Goal: Information Seeking & Learning: Learn about a topic

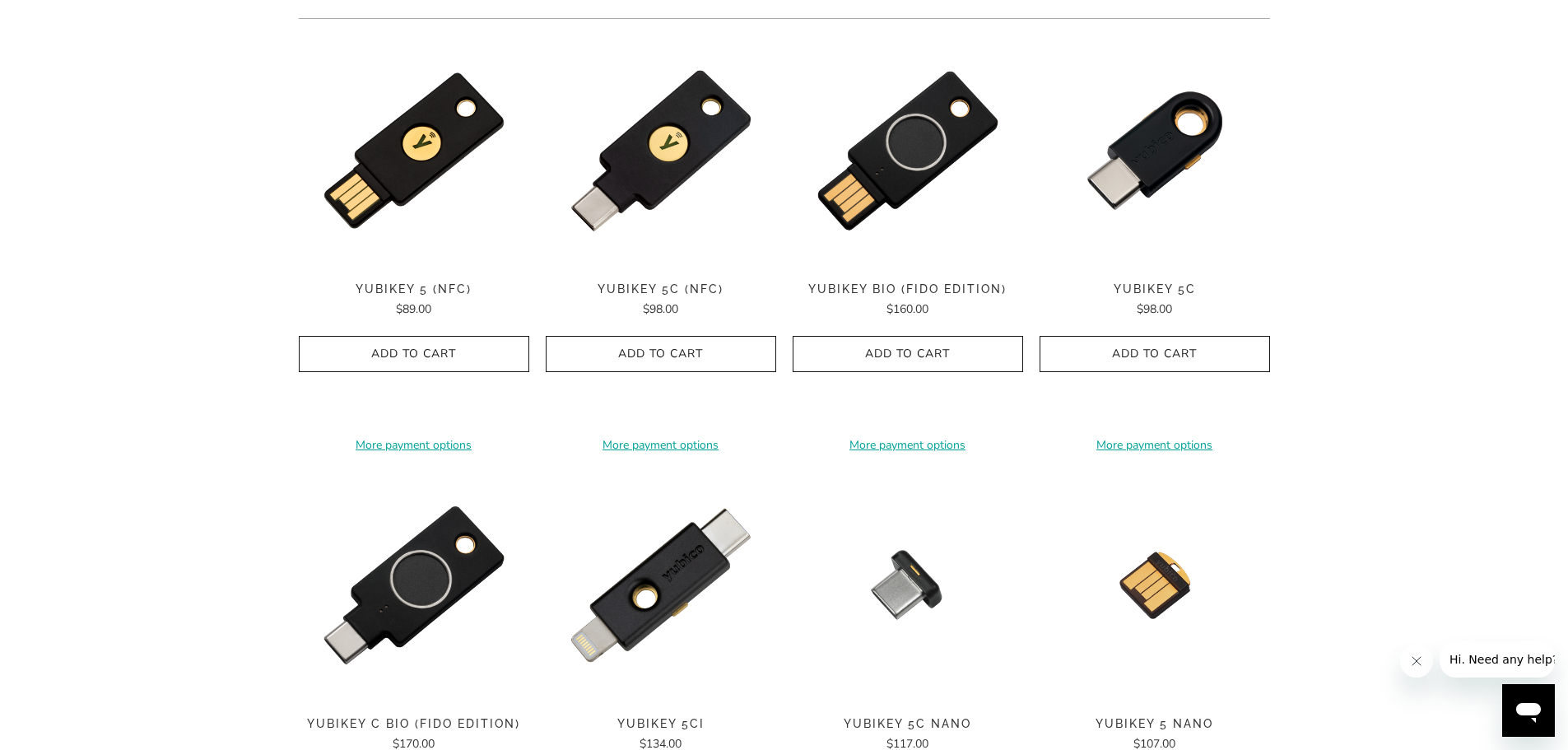
scroll to position [165, 0]
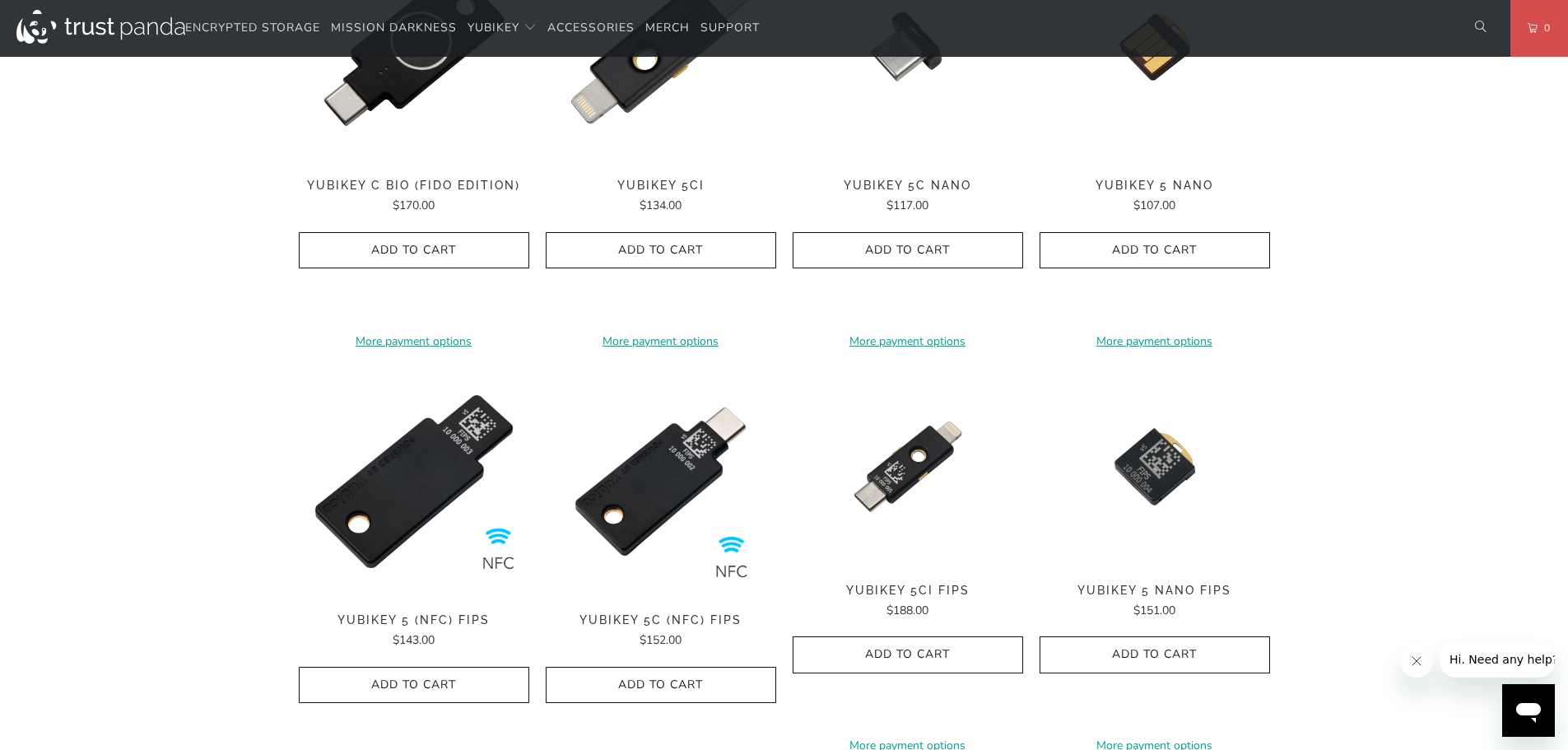
scroll to position [1071, 0]
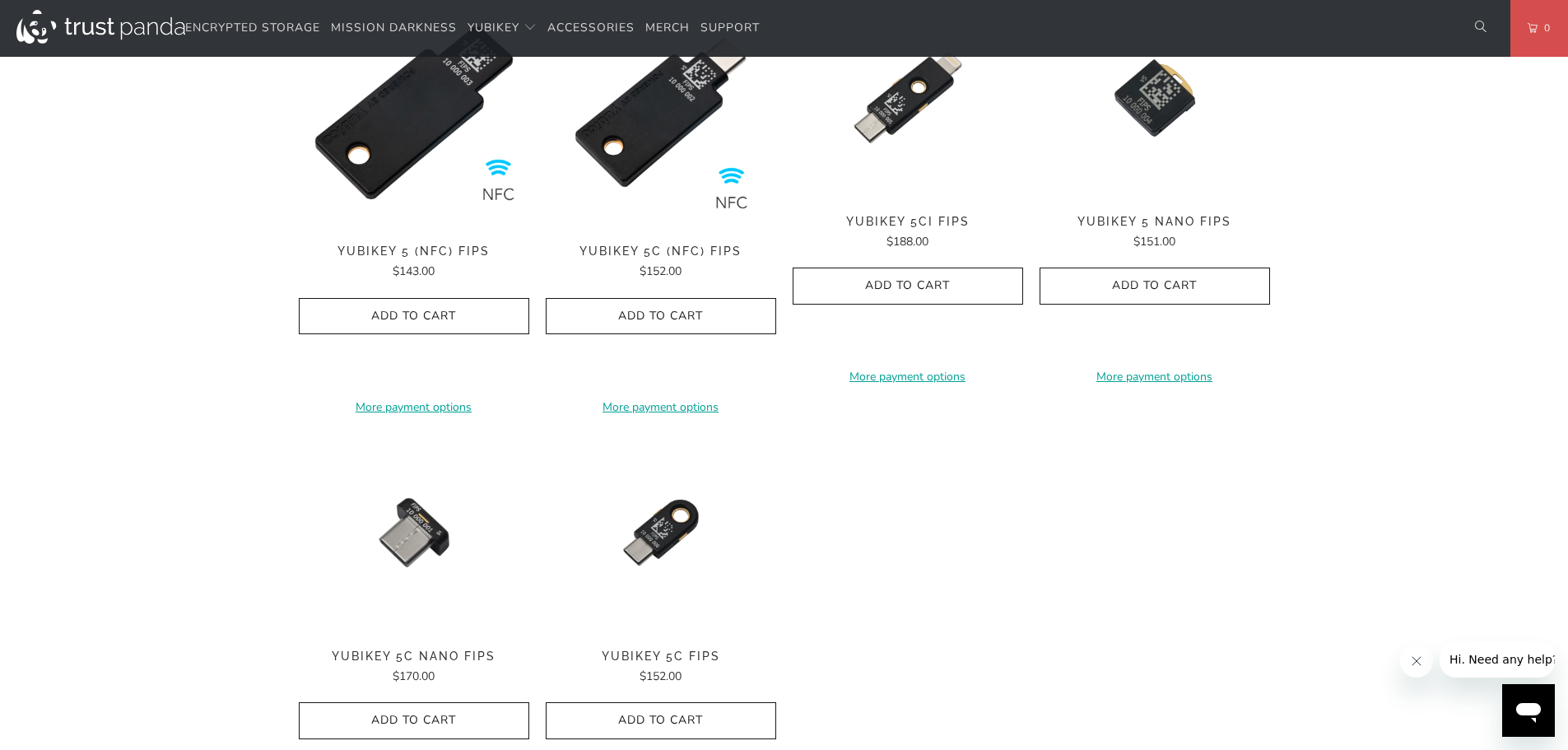
click at [669, 250] on span "YubiKey 5C (NFC) FIPS" at bounding box center [661, 252] width 231 height 14
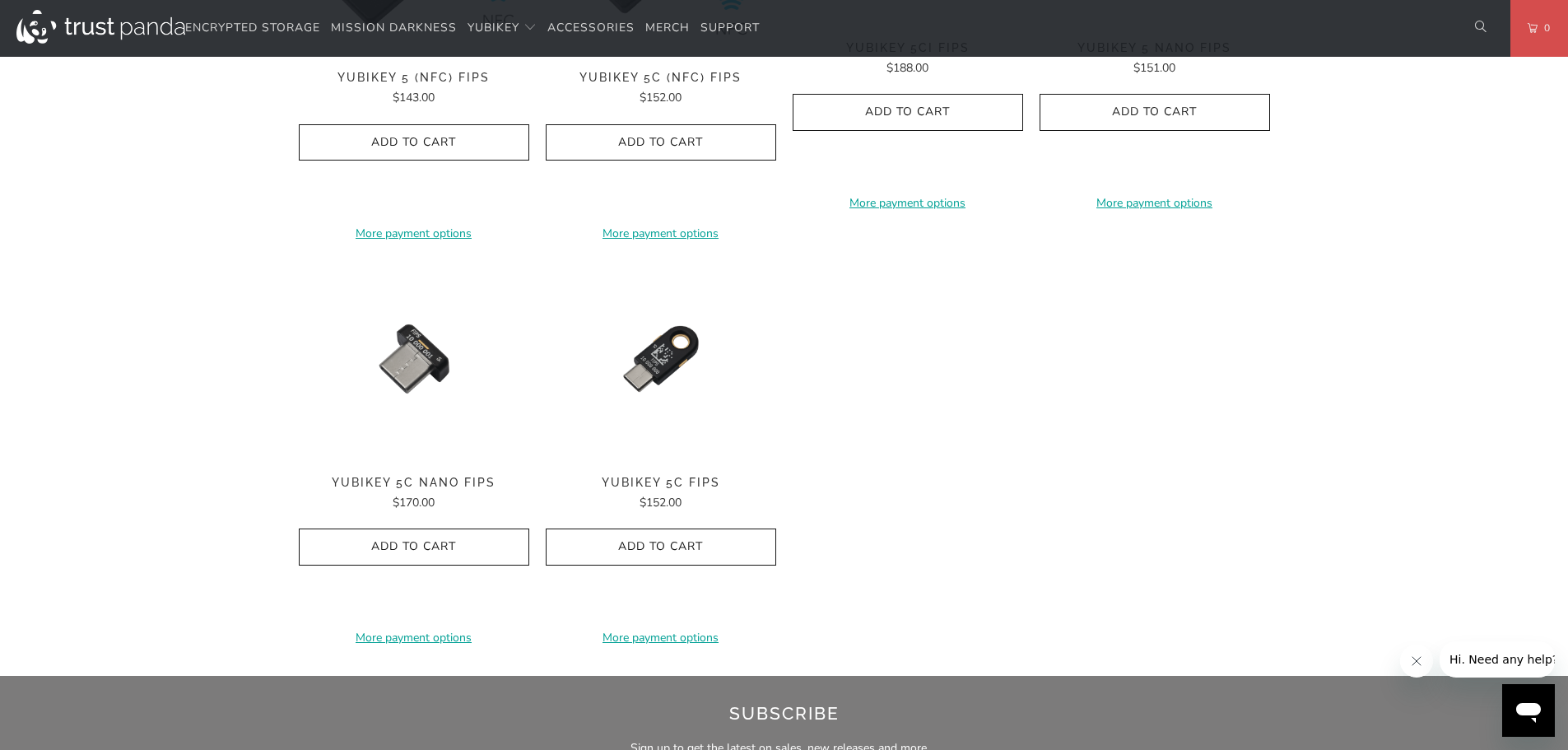
scroll to position [1318, 0]
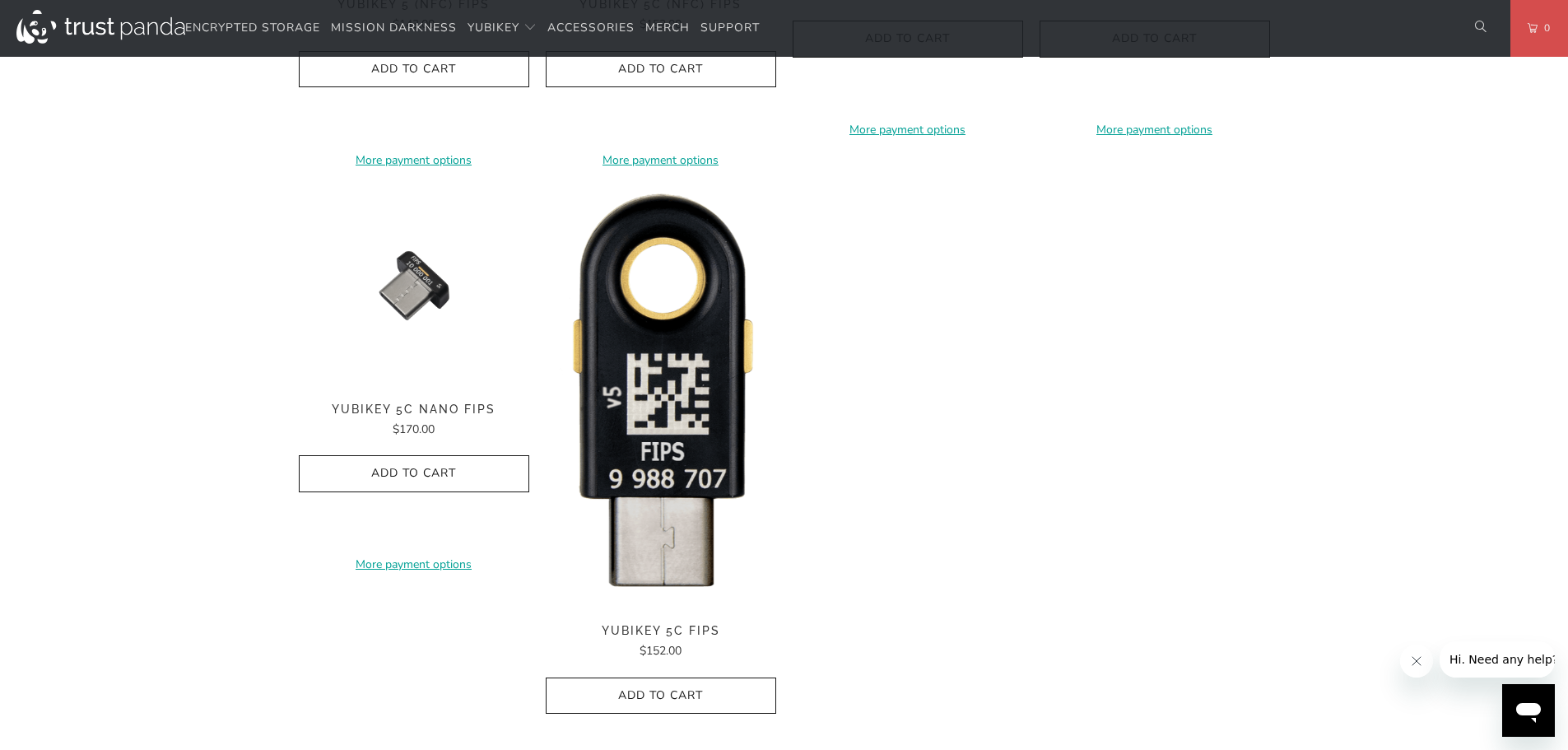
click at [670, 368] on img at bounding box center [661, 396] width 231 height 422
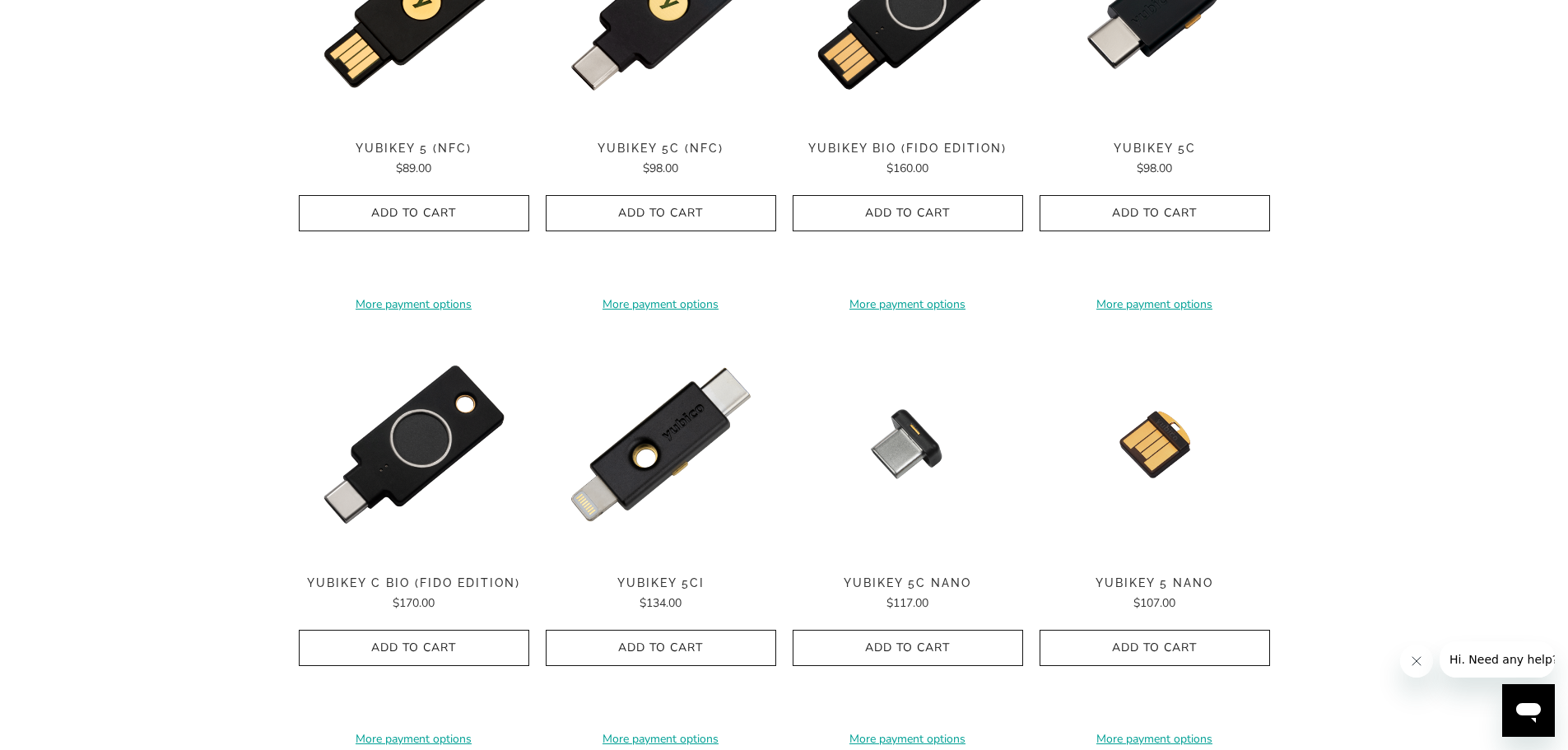
scroll to position [83, 0]
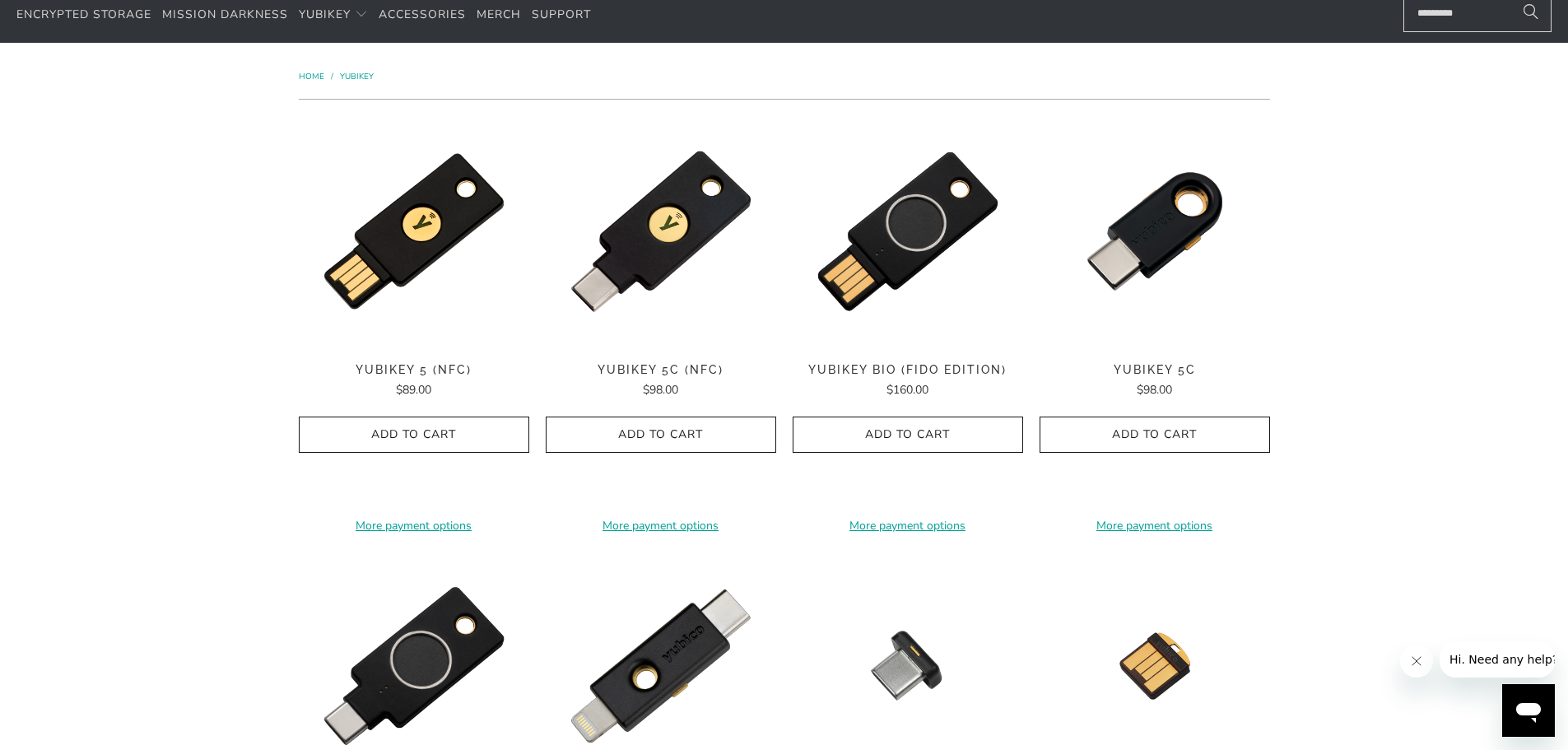
click at [844, 373] on span "YubiKey Bio (FIDO Edition)" at bounding box center [907, 370] width 231 height 14
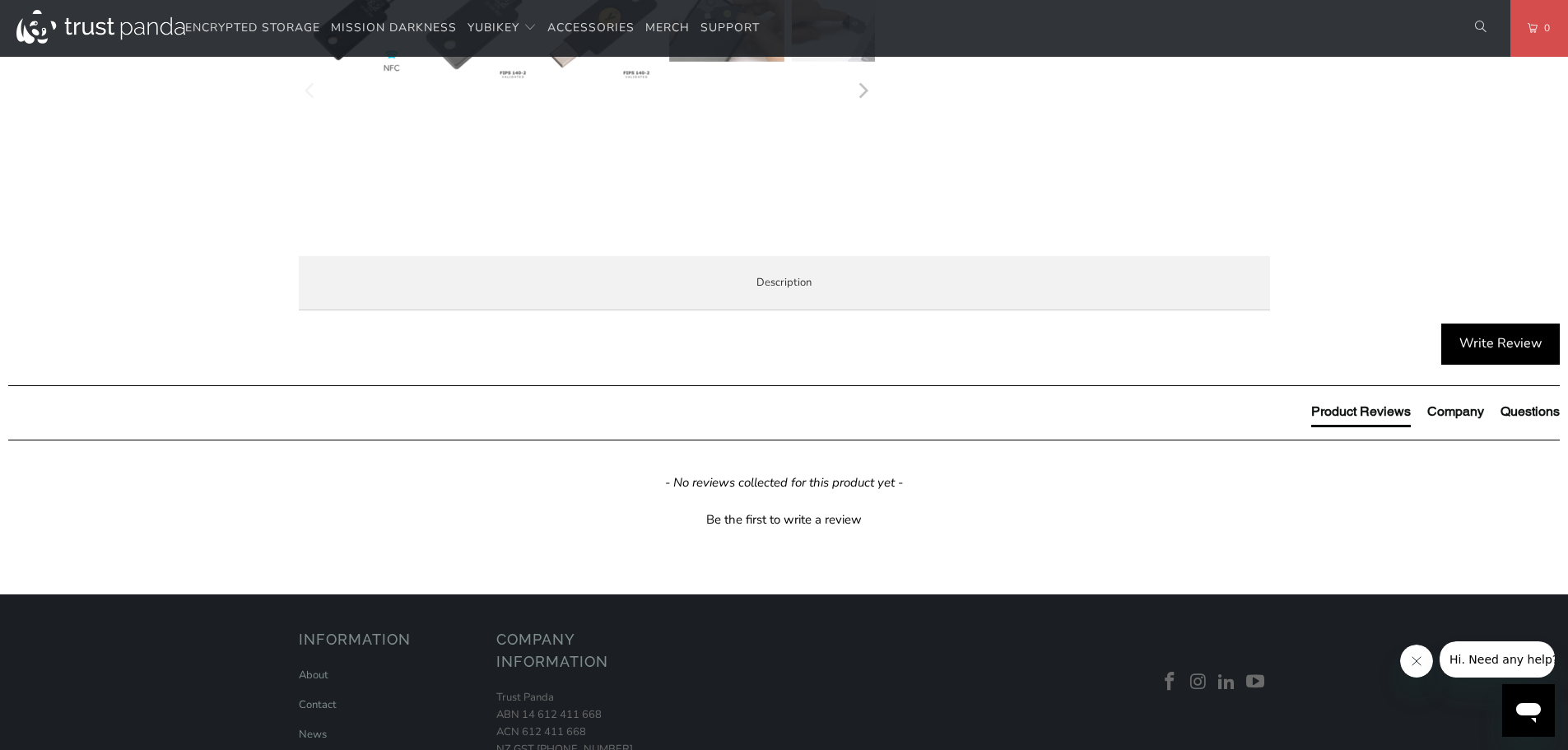
scroll to position [906, 0]
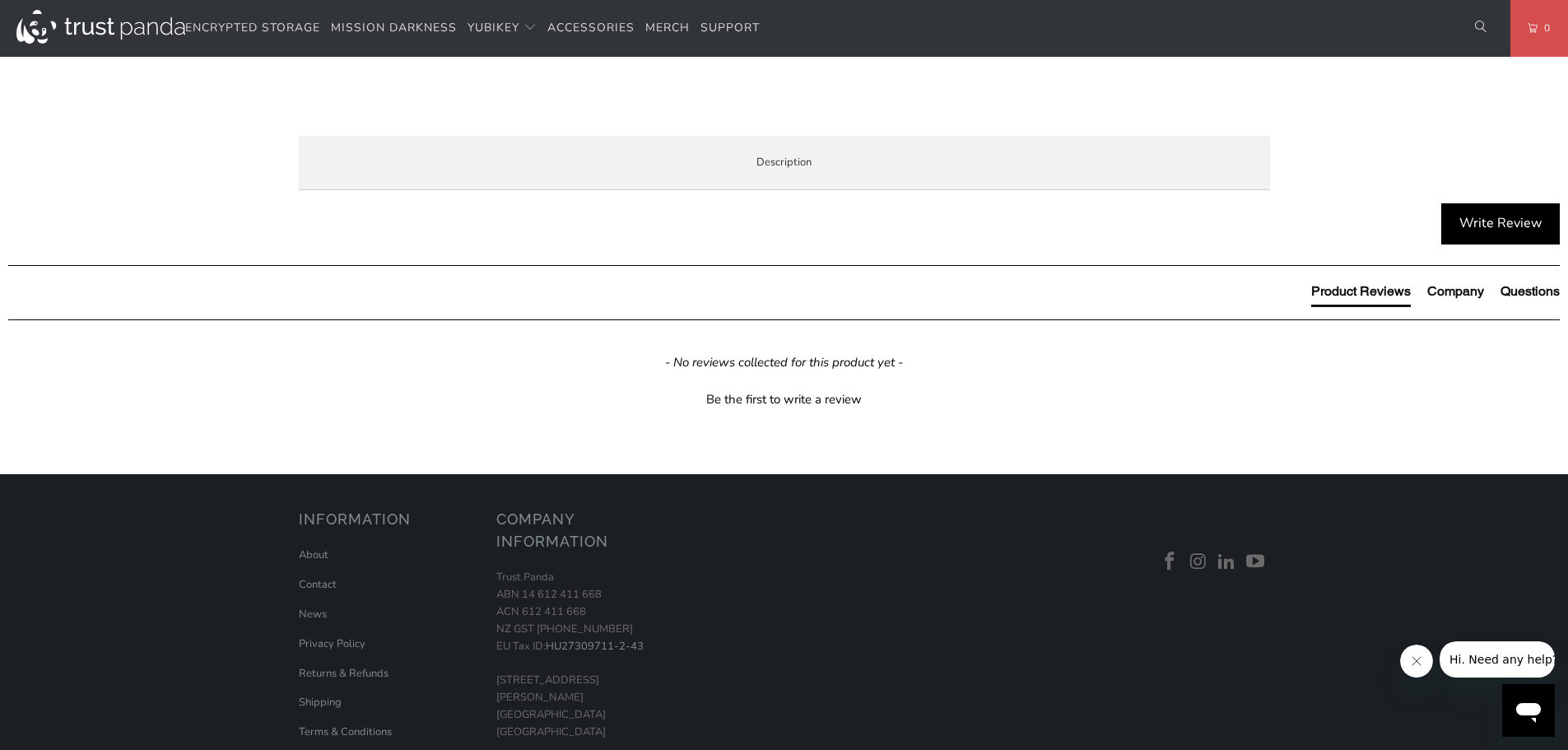
drag, startPoint x: 393, startPoint y: 280, endPoint x: 628, endPoint y: 289, distance: 235.2
click at [0, 0] on p "The YubiKey 5 FIPS Series is a hardware based authentication solution that prov…" at bounding box center [0, 0] width 0 height 0
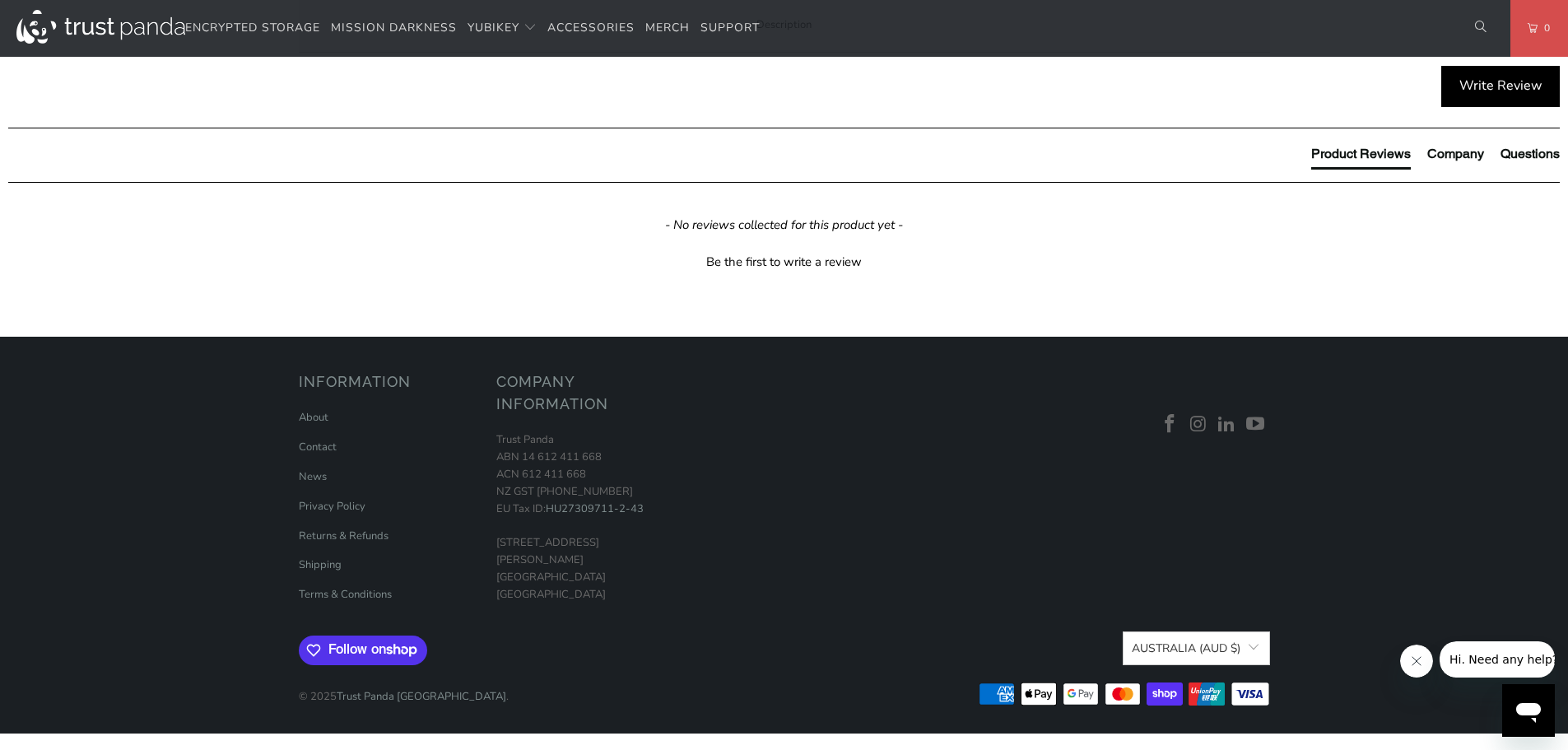
scroll to position [1235, 0]
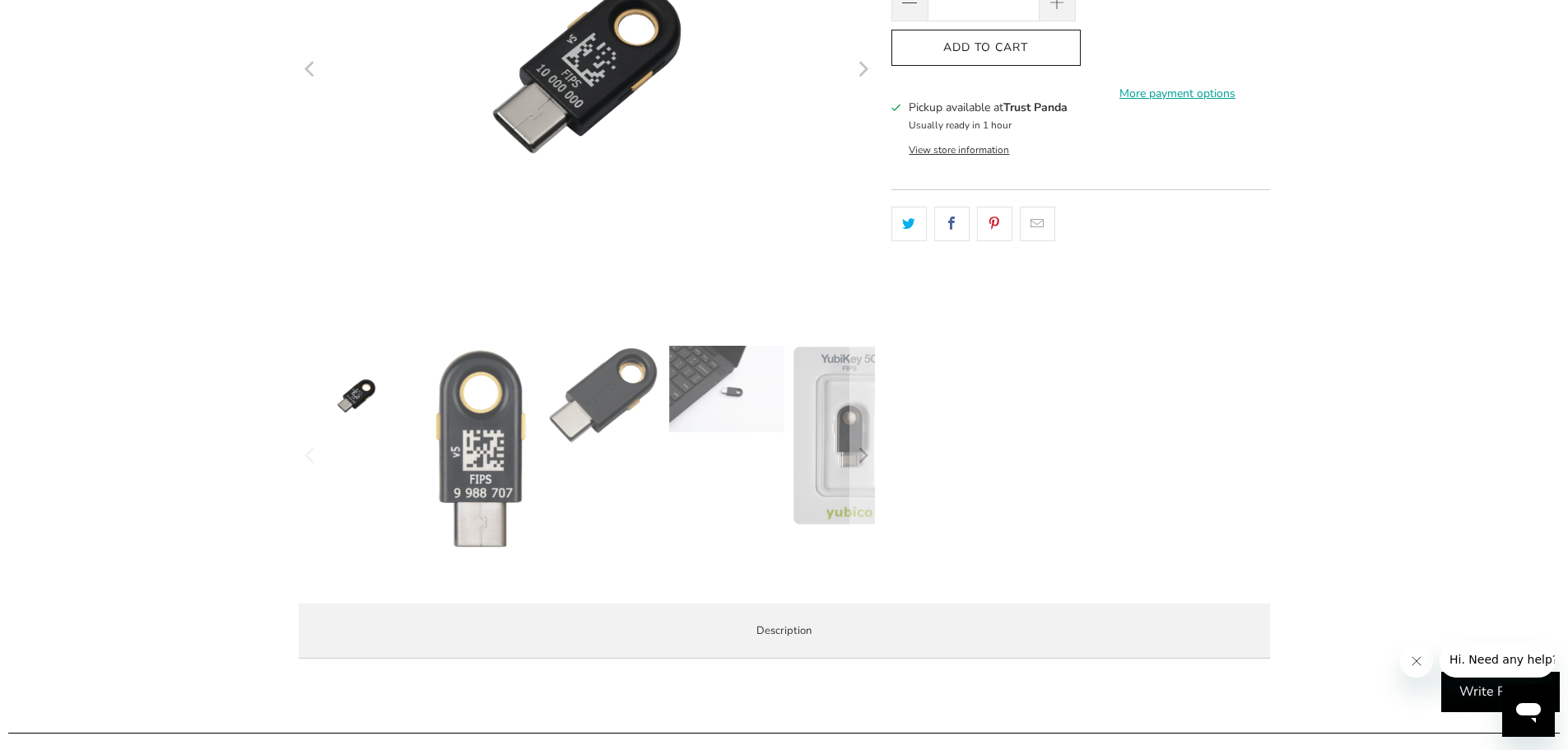
scroll to position [741, 0]
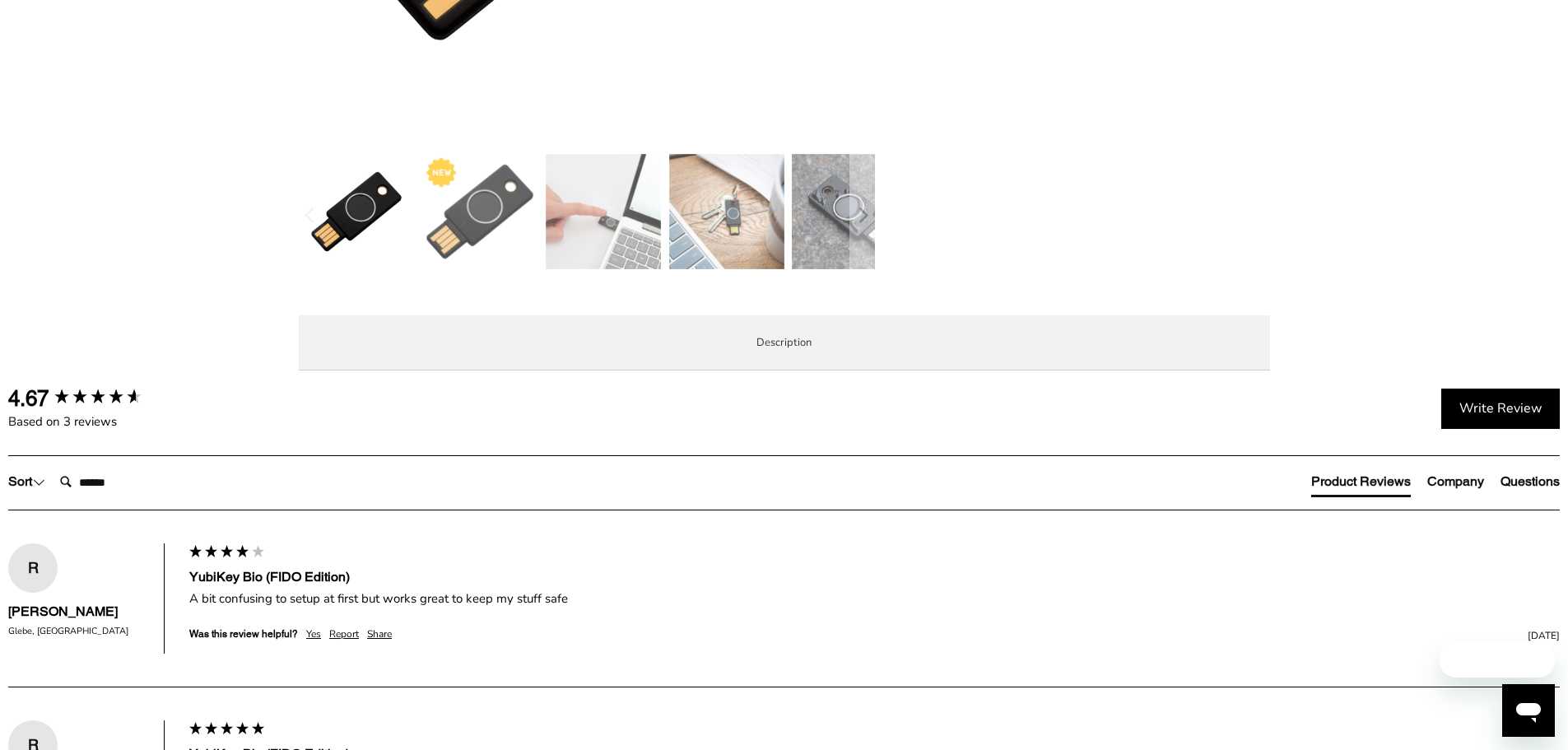
scroll to position [741, 0]
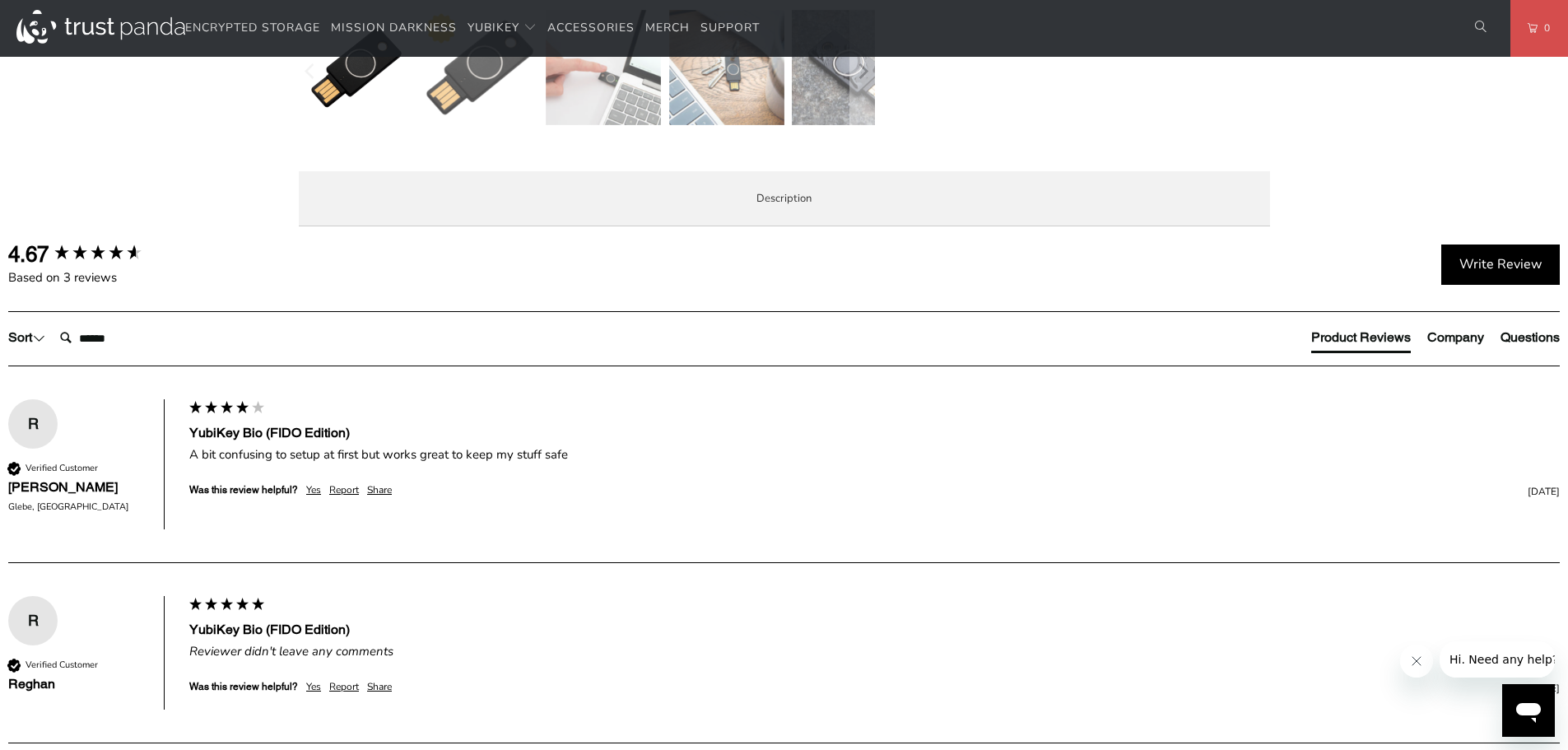
click at [0, 0] on div "YubiKey Bio supports biometric authentication using fingerprint recognition for…" at bounding box center [0, 0] width 0 height 0
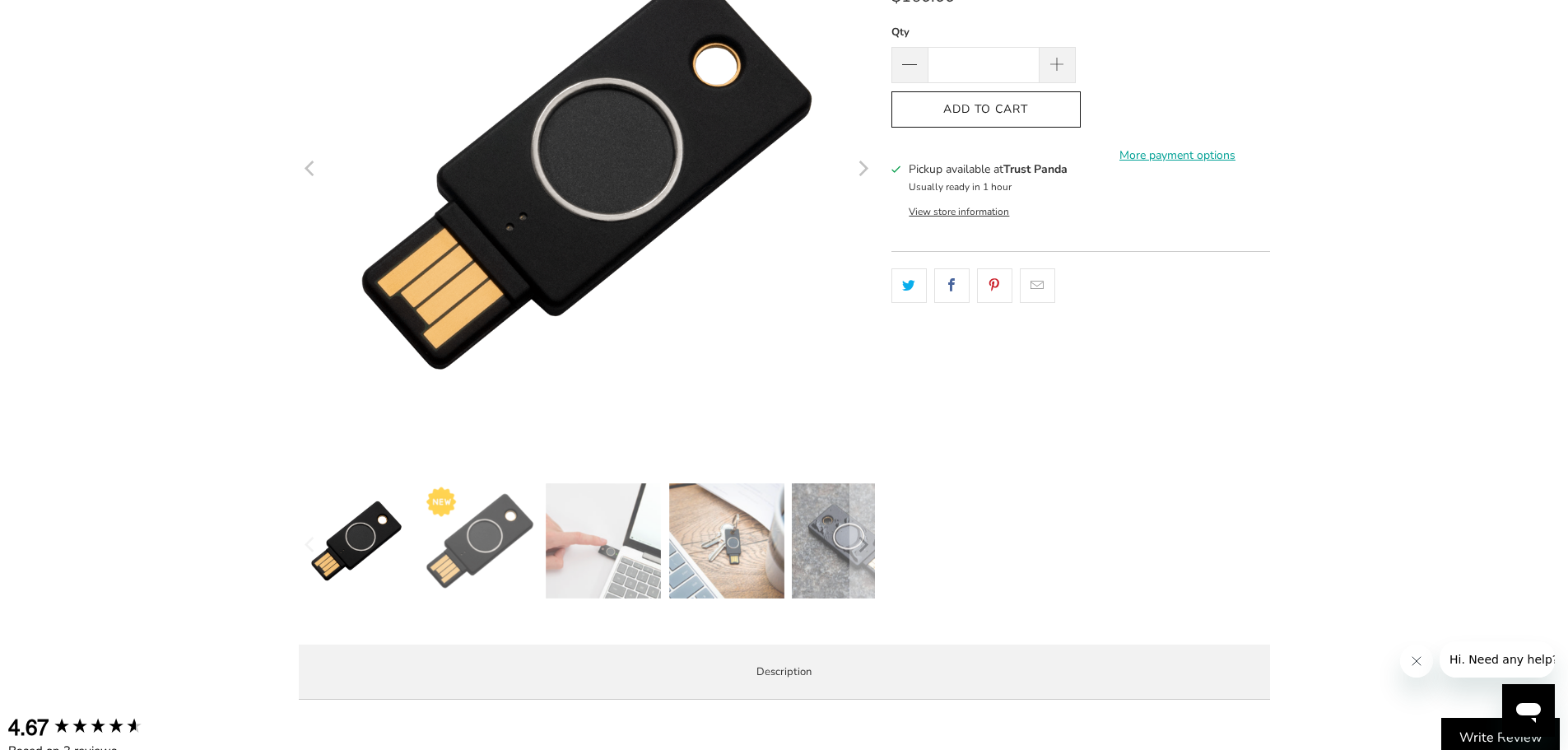
scroll to position [0, 0]
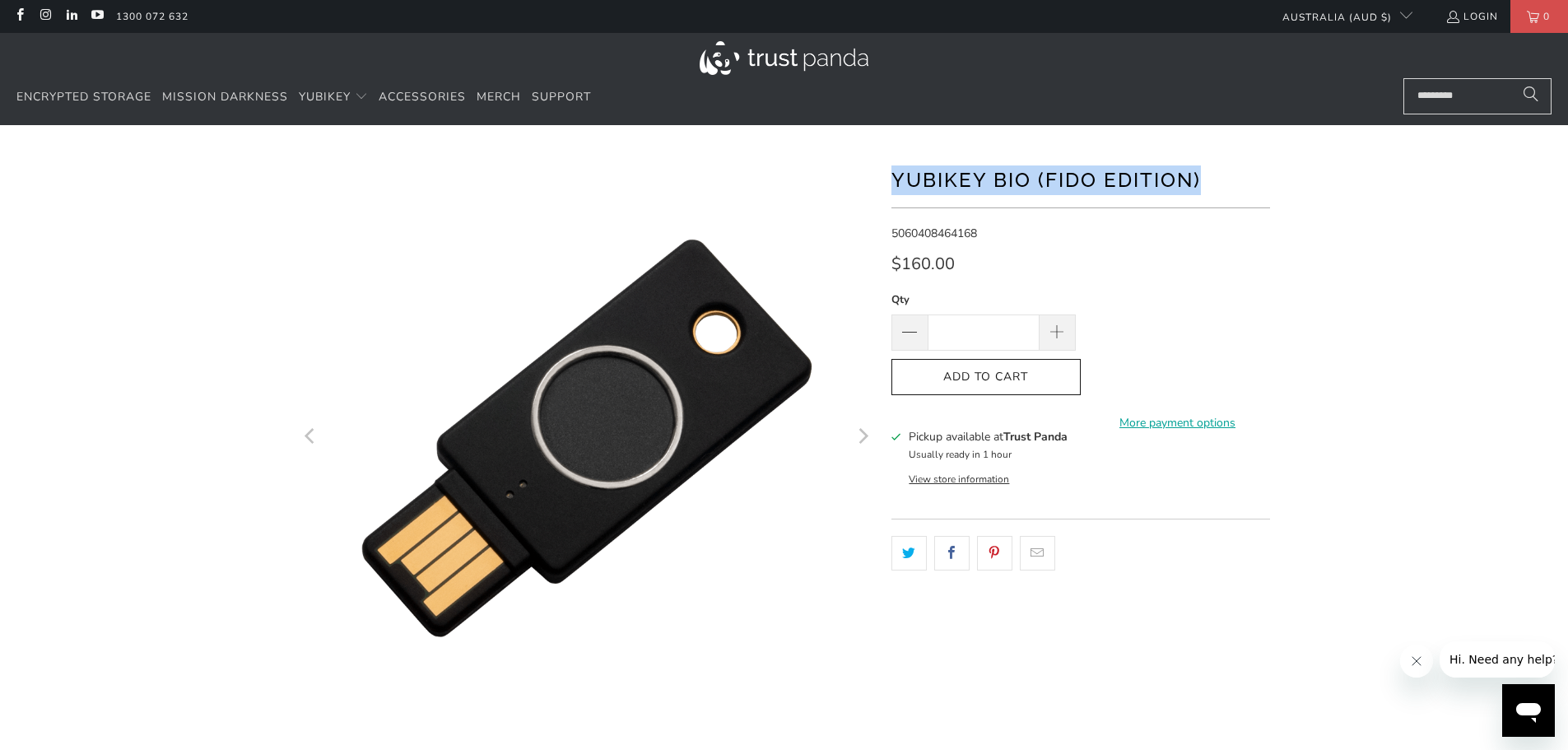
drag, startPoint x: 1201, startPoint y: 180, endPoint x: 894, endPoint y: 186, distance: 307.1
click at [894, 186] on h1 "YubiKey Bio (FIDO Edition)" at bounding box center [1080, 179] width 379 height 33
copy h1 "YubiKey Bio (FIDO Edition)"
